Goal: Transaction & Acquisition: Book appointment/travel/reservation

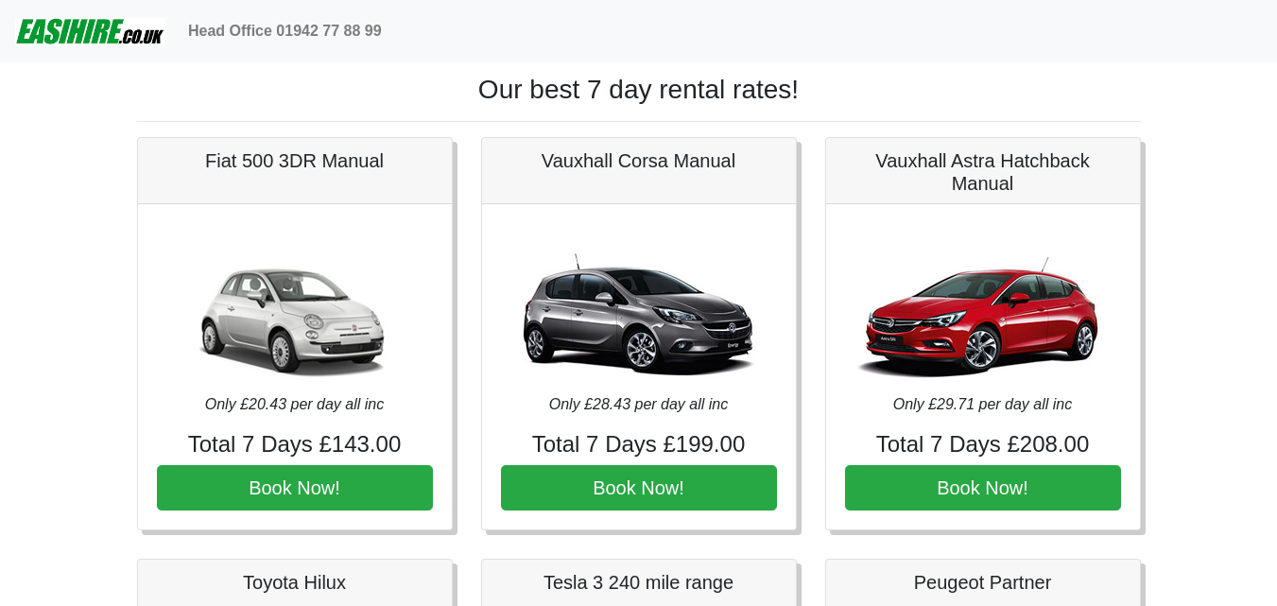
click at [465, 292] on div "Fiat 500 3DR Manual Only £20.43 per day all inc Total 7 Days £143.00 Book Now!" at bounding box center [295, 334] width 344 height 394
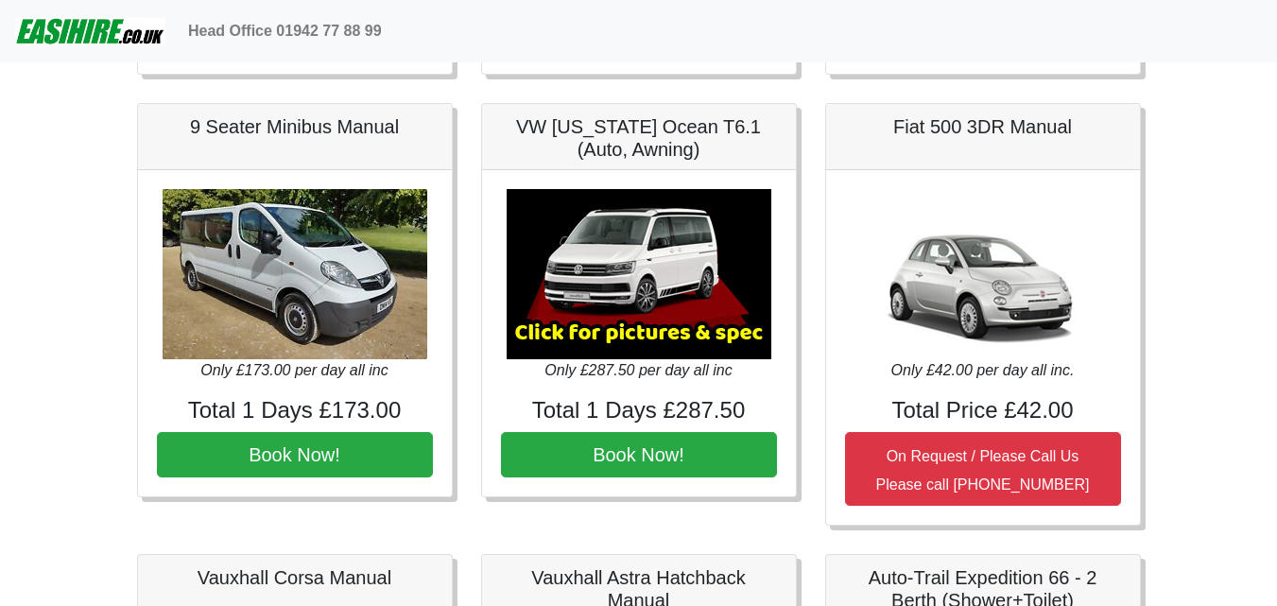
scroll to position [1701, 0]
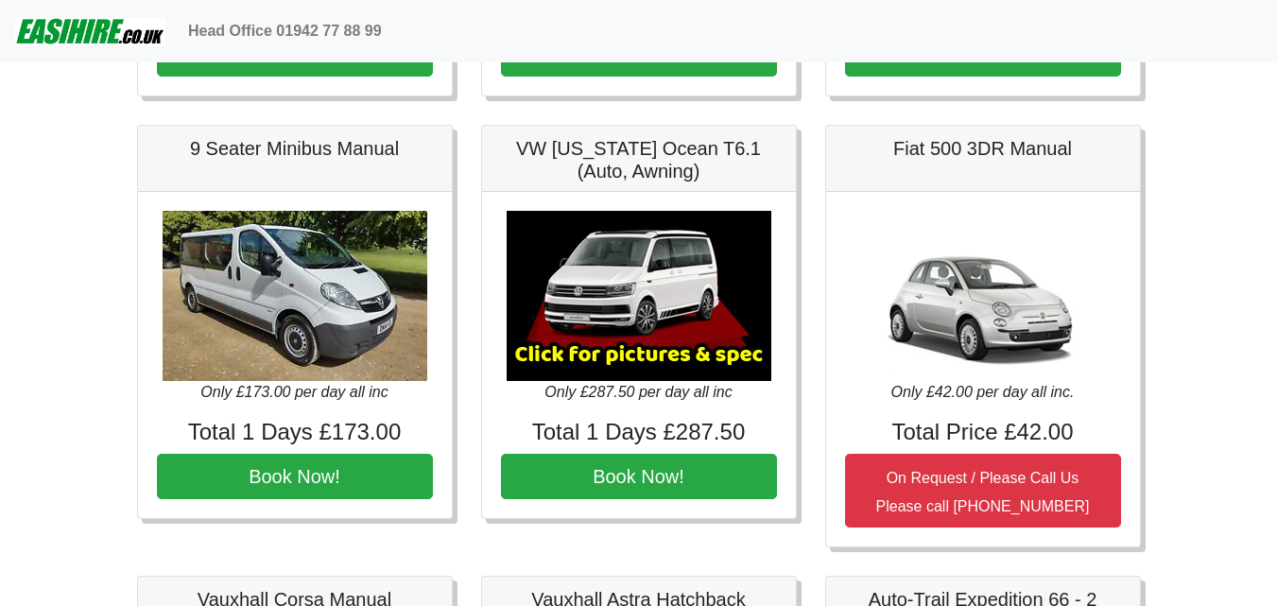
click at [1157, 308] on div "Easirent Car & Van Hire Quotations from Jaybank Leisure Our best 1 day rental r…" at bounding box center [638, 181] width 1049 height 3612
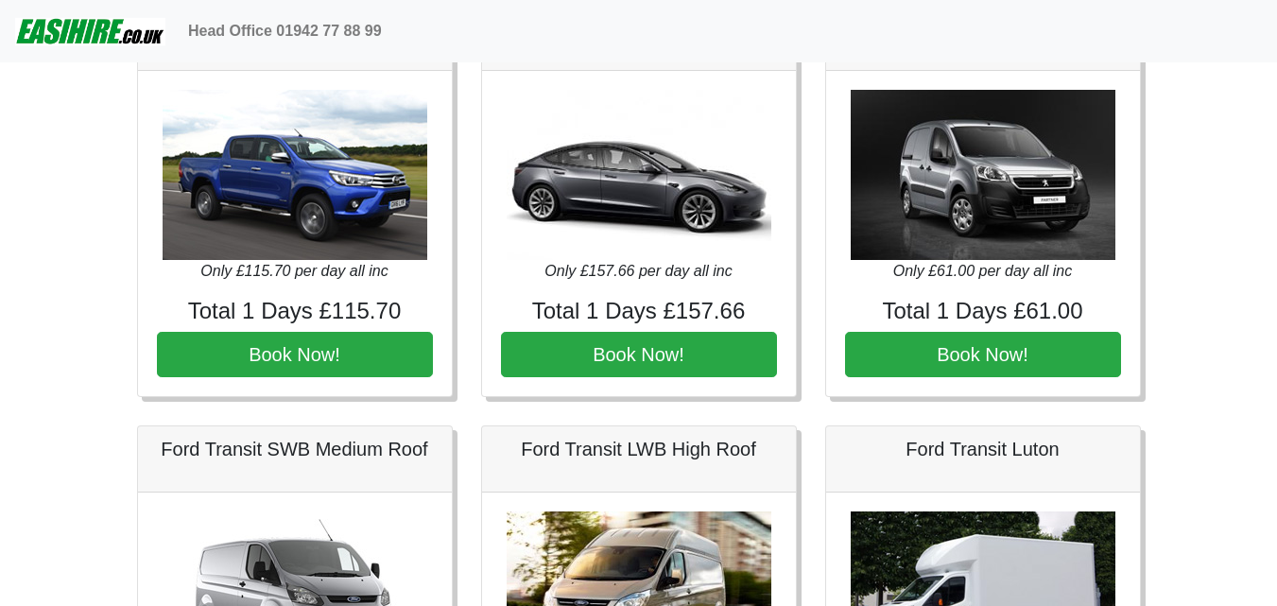
scroll to position [0, 0]
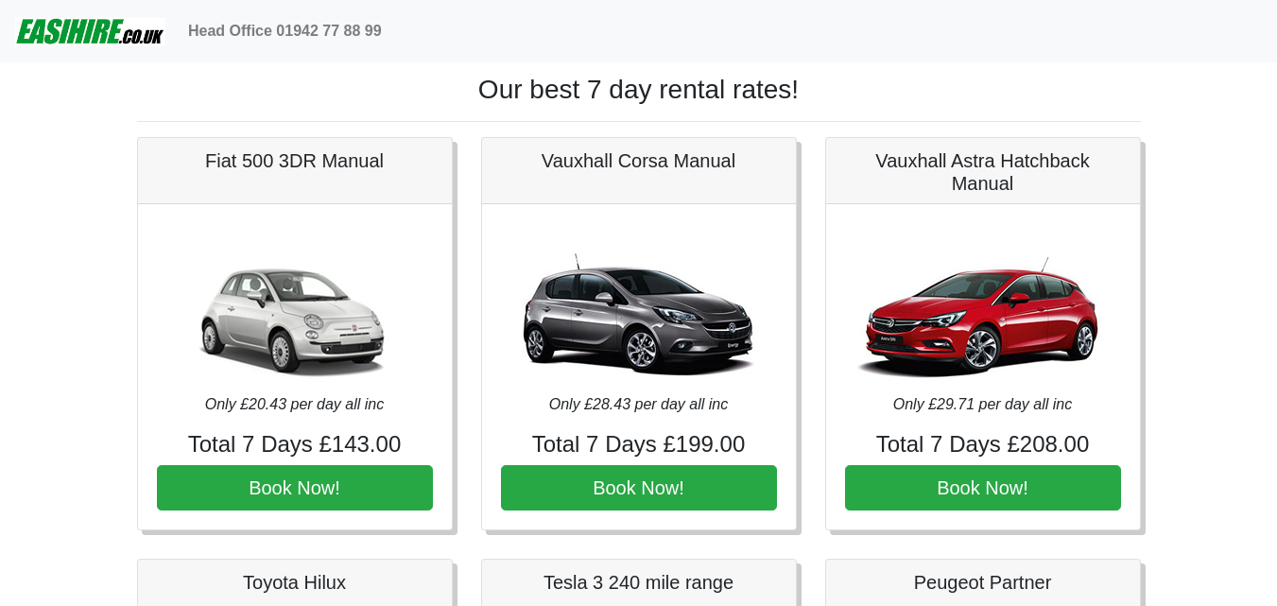
click at [331, 515] on div "Only £20.43 per day all inc Total 7 Days £143.00 Book Now!" at bounding box center [295, 367] width 314 height 326
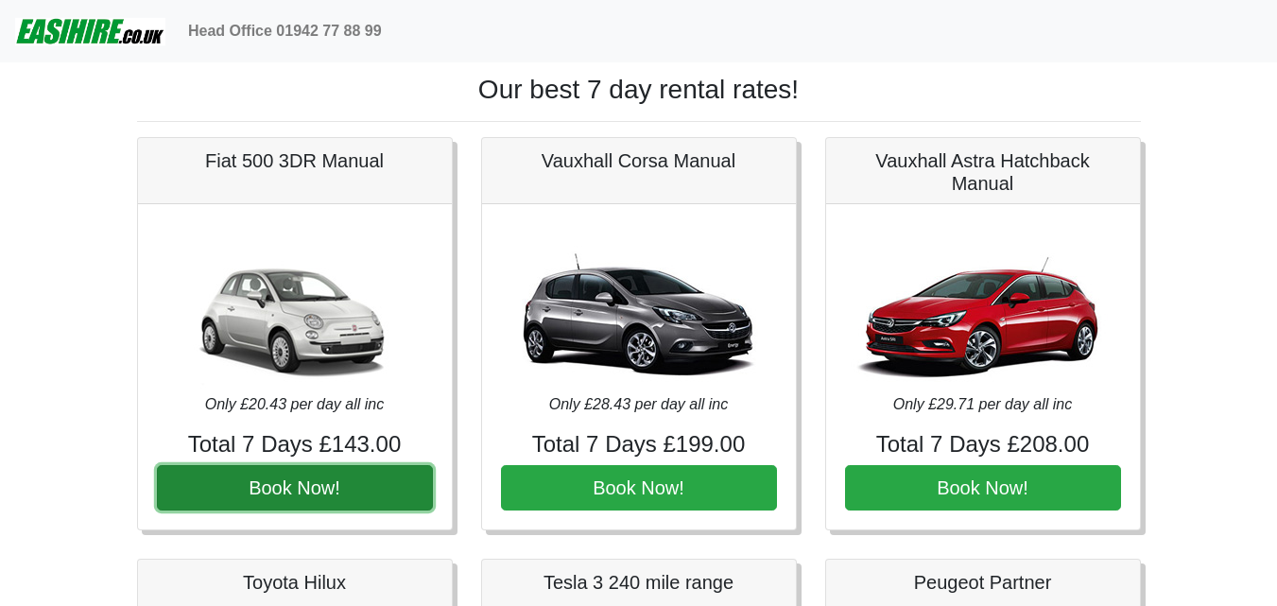
click at [331, 497] on button "Book Now!" at bounding box center [295, 487] width 276 height 45
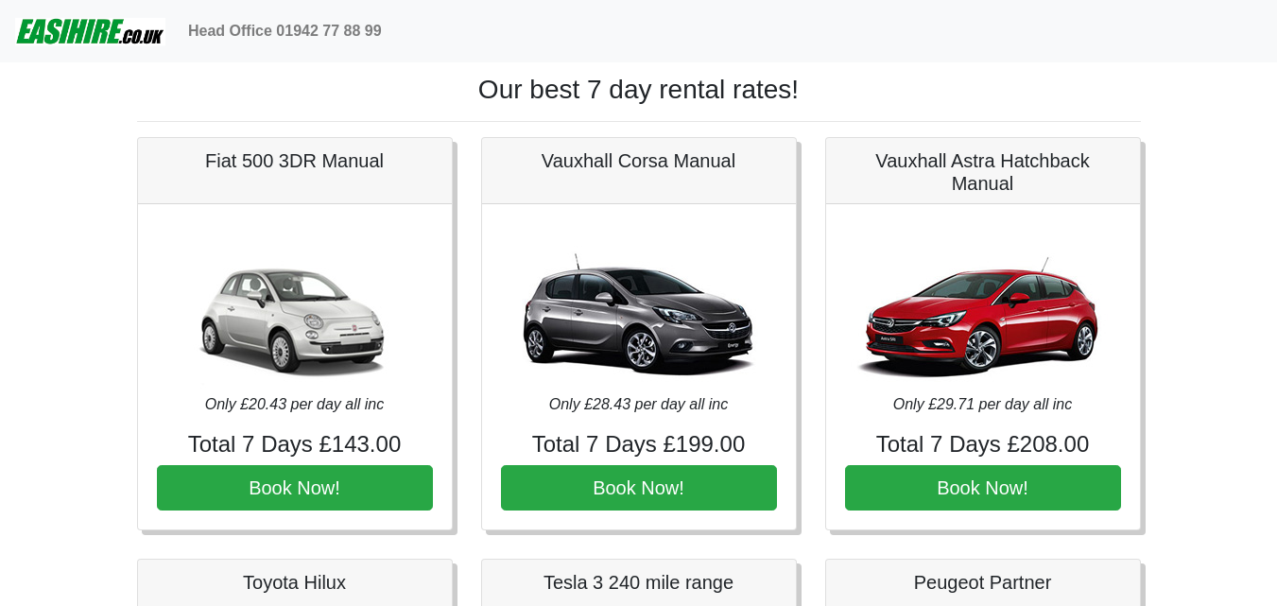
click at [1145, 377] on div "Vauxhall Astra Hatchback Manual Only £29.71 per day all inc Total 7 Days £208.0…" at bounding box center [983, 334] width 344 height 394
